Goal: Book appointment/travel/reservation

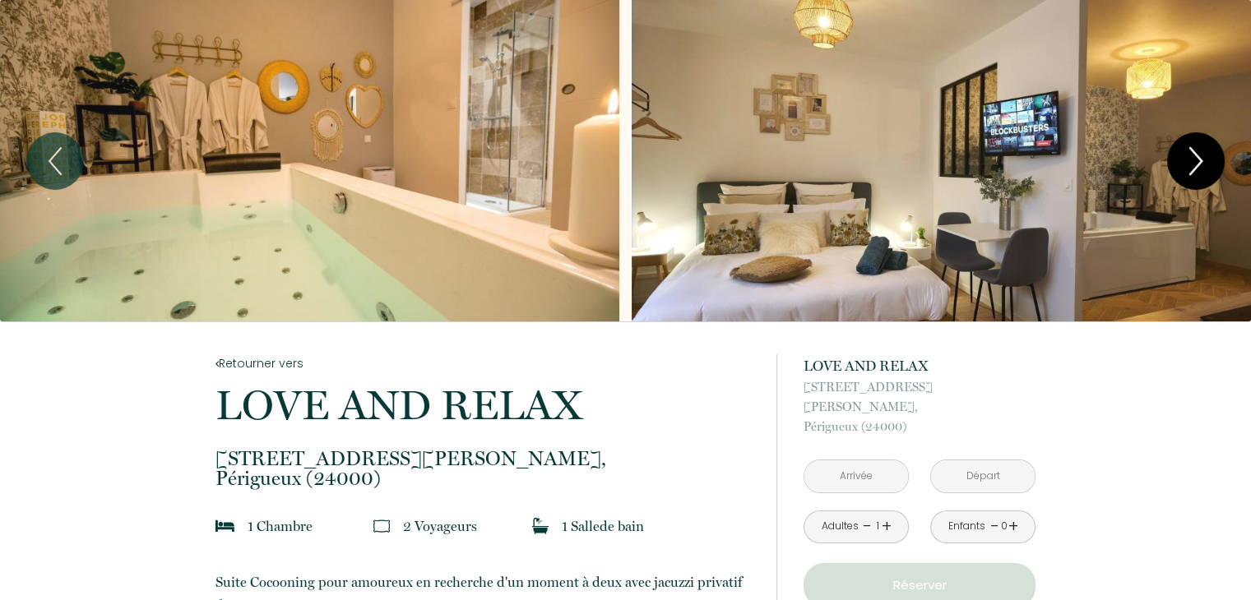
click at [1202, 152] on icon "Next" at bounding box center [1195, 160] width 35 height 49
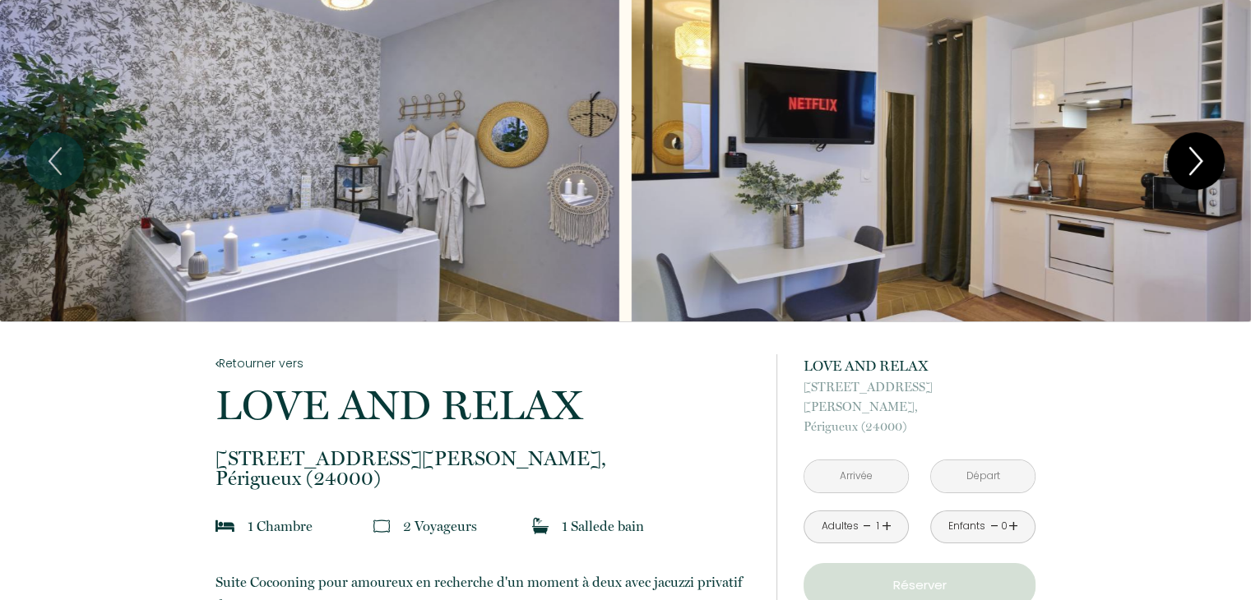
click at [1201, 153] on icon "Next" at bounding box center [1195, 160] width 35 height 49
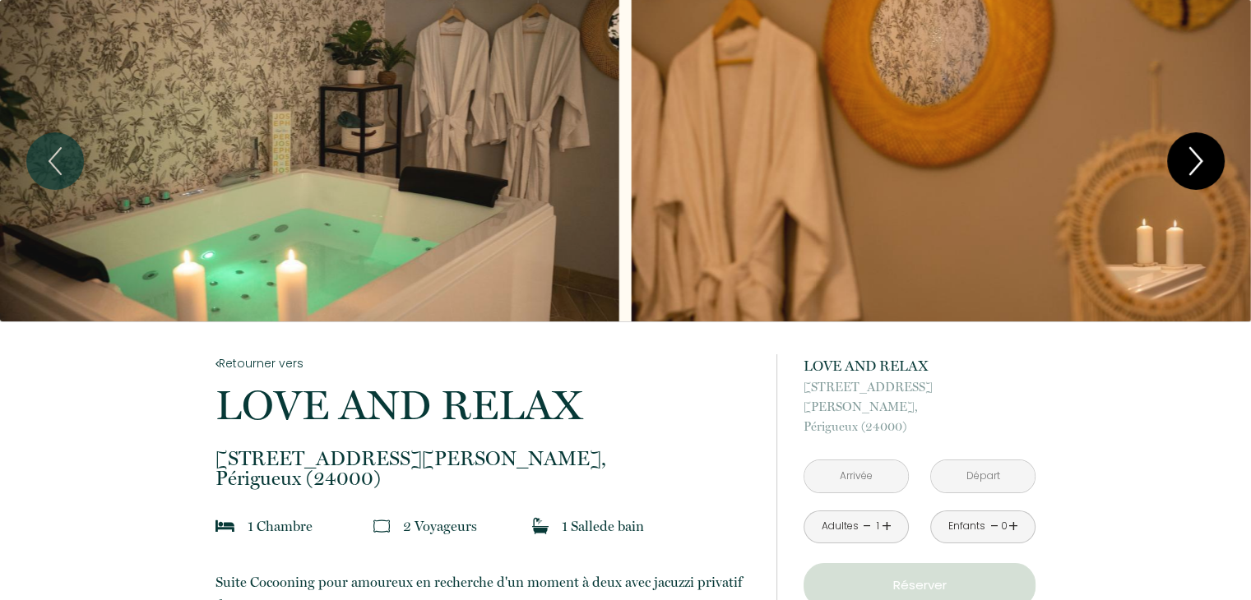
click at [1201, 153] on icon "Next" at bounding box center [1195, 160] width 35 height 49
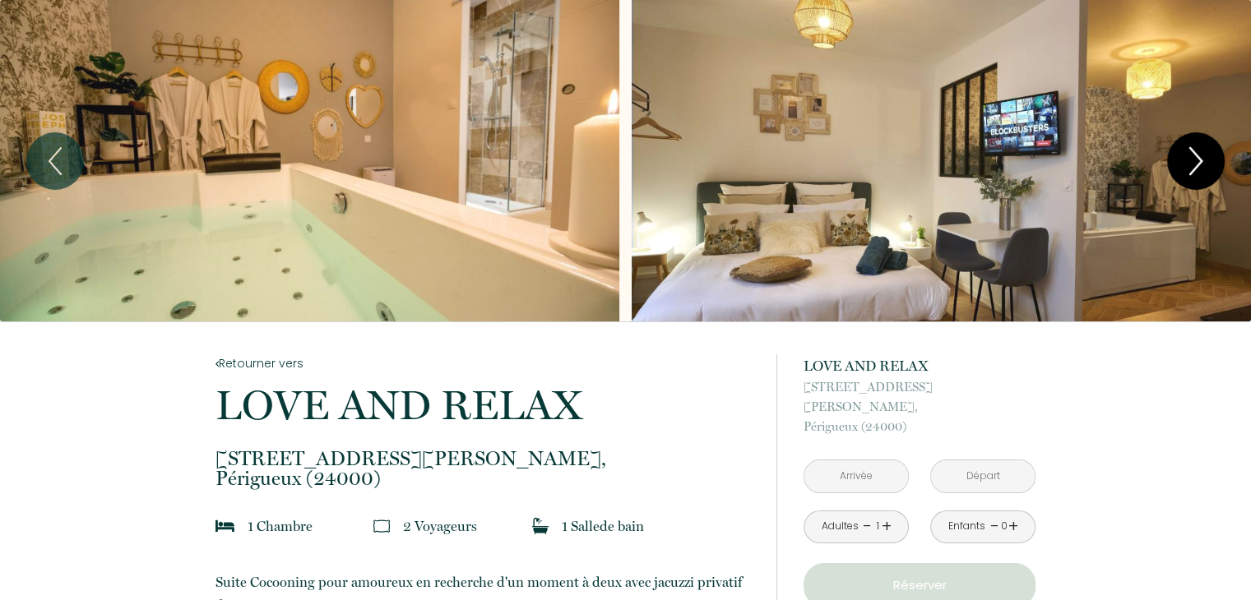
click at [1189, 162] on icon "Next" at bounding box center [1195, 160] width 35 height 49
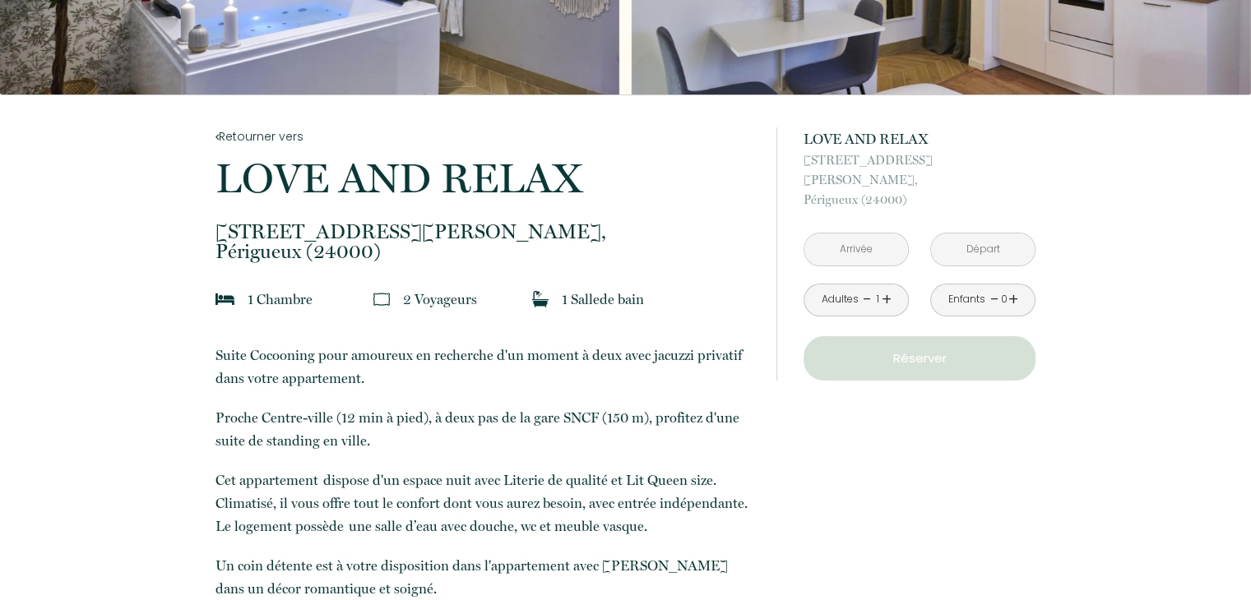
scroll to position [247, 0]
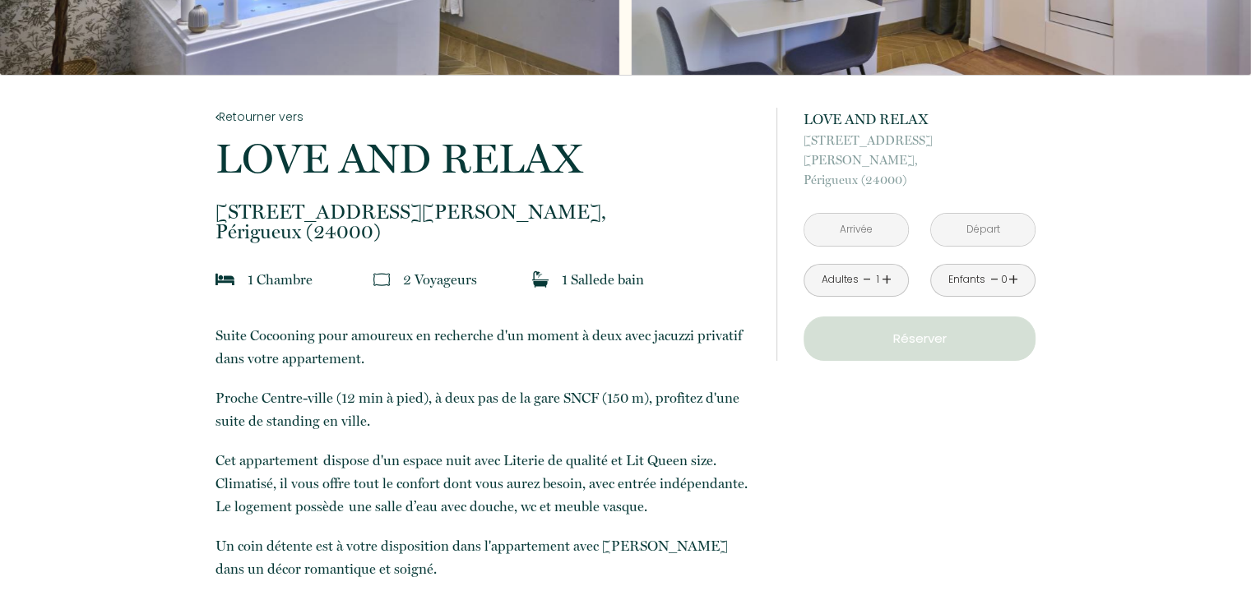
click at [875, 214] on input "text" at bounding box center [856, 230] width 104 height 32
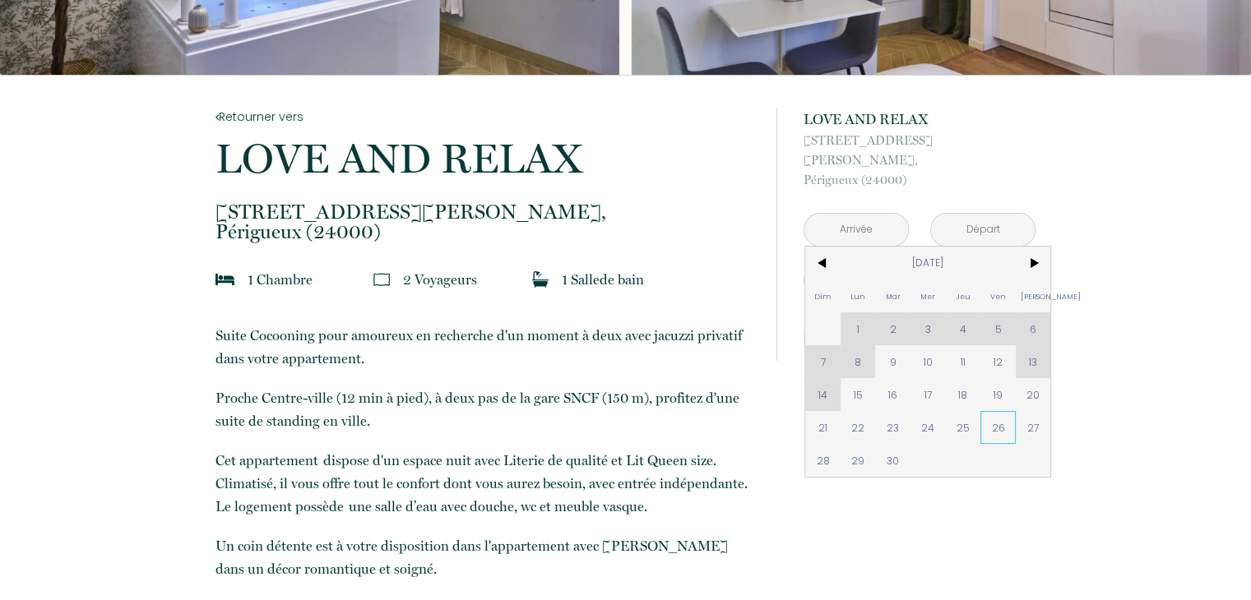
click at [993, 411] on span "26" at bounding box center [997, 427] width 35 height 33
type input "[DATE]"
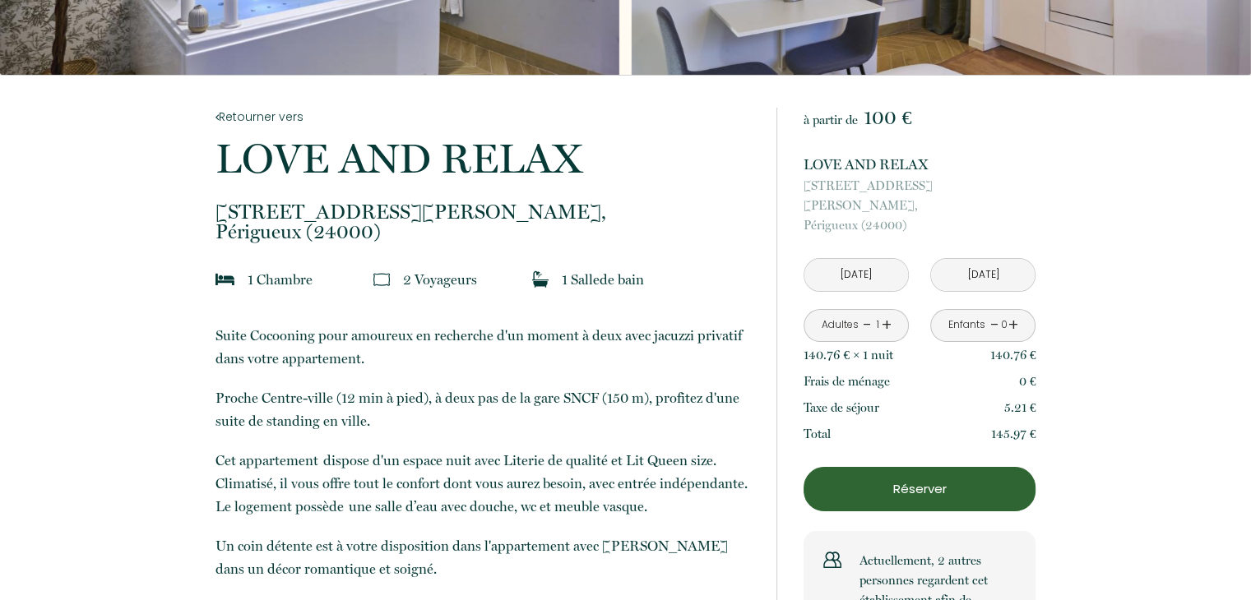
scroll to position [0, 0]
